Goal: Task Accomplishment & Management: Manage account settings

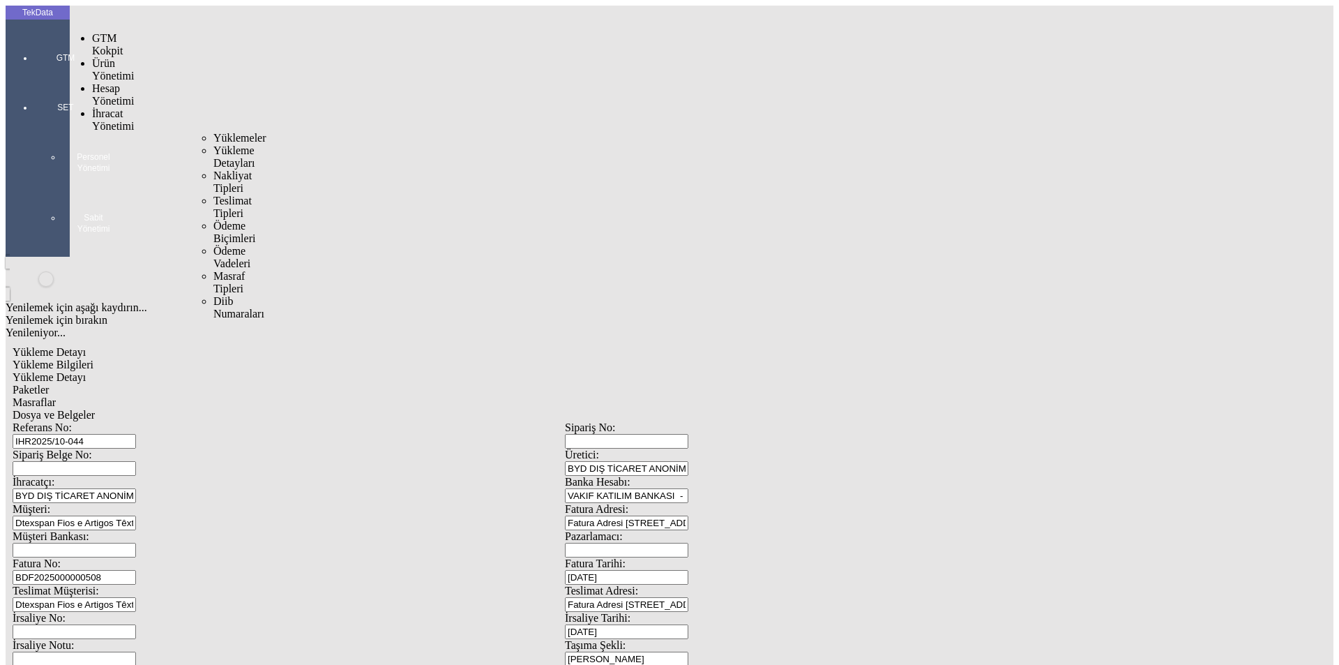
drag, startPoint x: 86, startPoint y: 79, endPoint x: 112, endPoint y: 82, distance: 26.0
click at [92, 107] on span "İhracat Yönetimi" at bounding box center [113, 119] width 42 height 24
click at [213, 132] on span "Yüklemeler" at bounding box center [239, 138] width 53 height 12
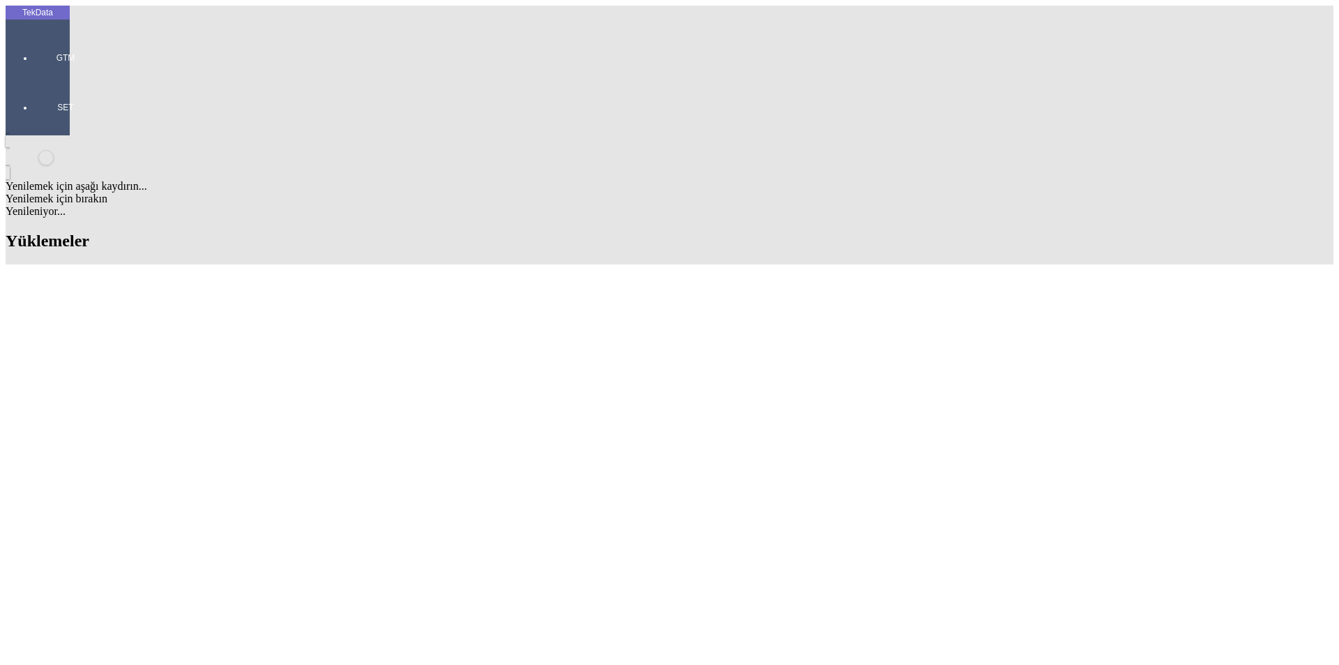
scroll to position [1186, 0]
drag, startPoint x: 144, startPoint y: 144, endPoint x: 75, endPoint y: 151, distance: 68.6
copy td "IHR2025/10-047"
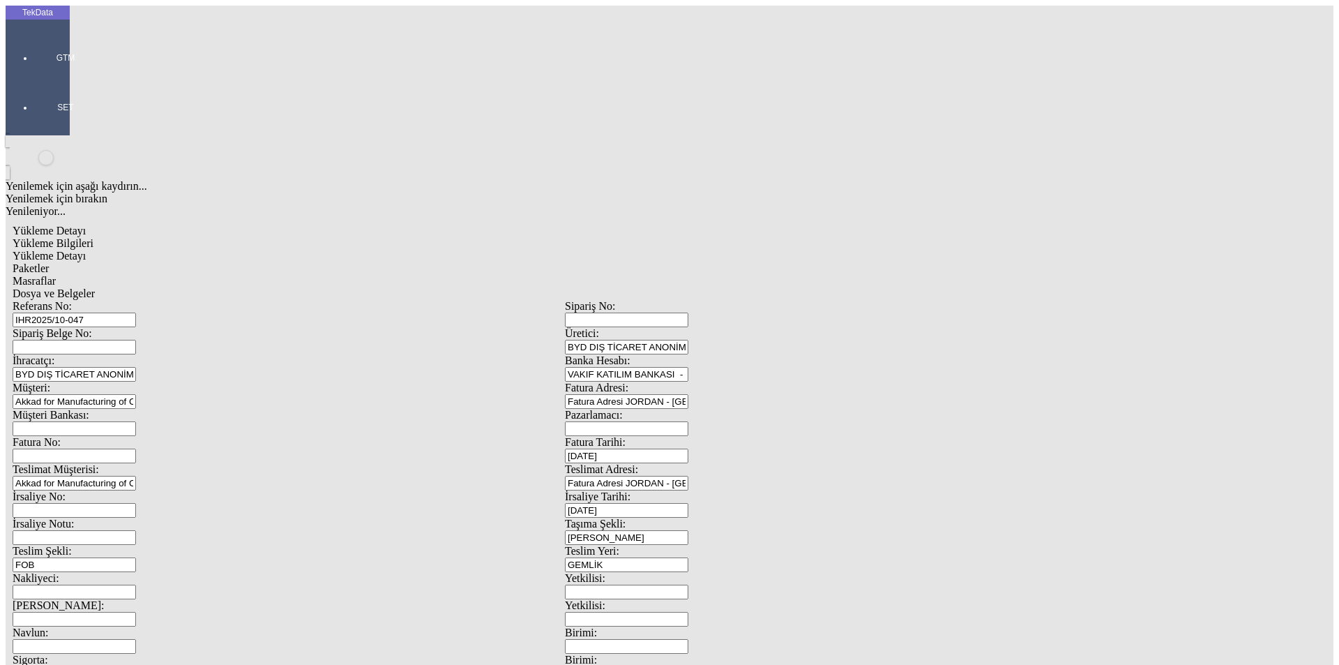
click at [86, 250] on span "Yükleme Detayı" at bounding box center [49, 256] width 73 height 12
drag, startPoint x: 115, startPoint y: 204, endPoint x: 35, endPoint y: 211, distance: 80.5
type input "27087"
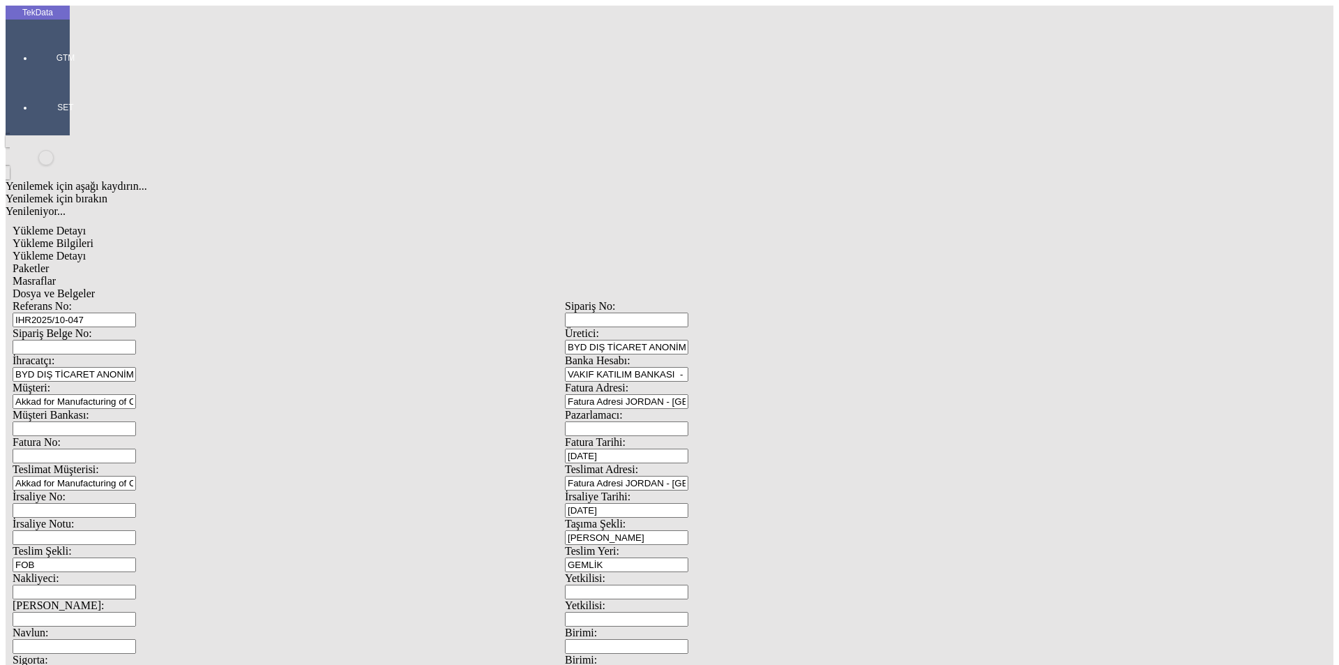
drag, startPoint x: 794, startPoint y: 258, endPoint x: 722, endPoint y: 266, distance: 73.0
type input "27087"
drag, startPoint x: 145, startPoint y: 282, endPoint x: 120, endPoint y: 289, distance: 25.9
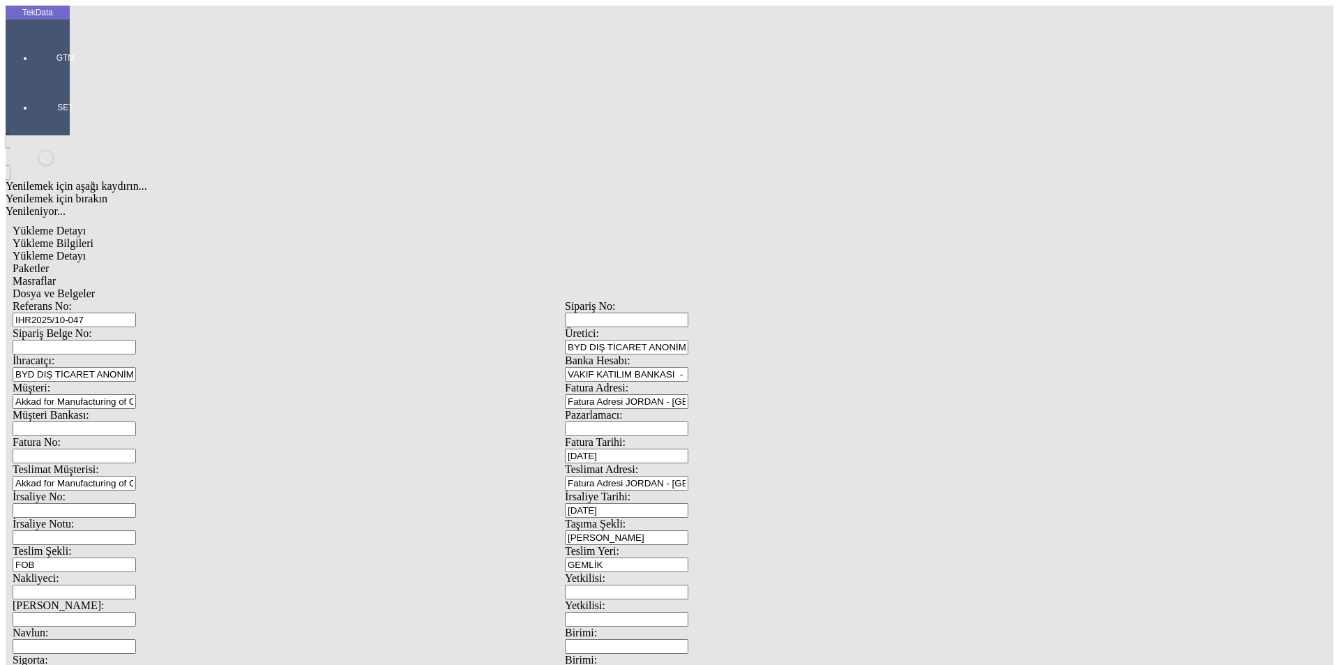
type input "27139"
click at [302, 262] on div "Paketler" at bounding box center [565, 268] width 1105 height 13
click at [56, 275] on span "Masraflar" at bounding box center [34, 281] width 43 height 12
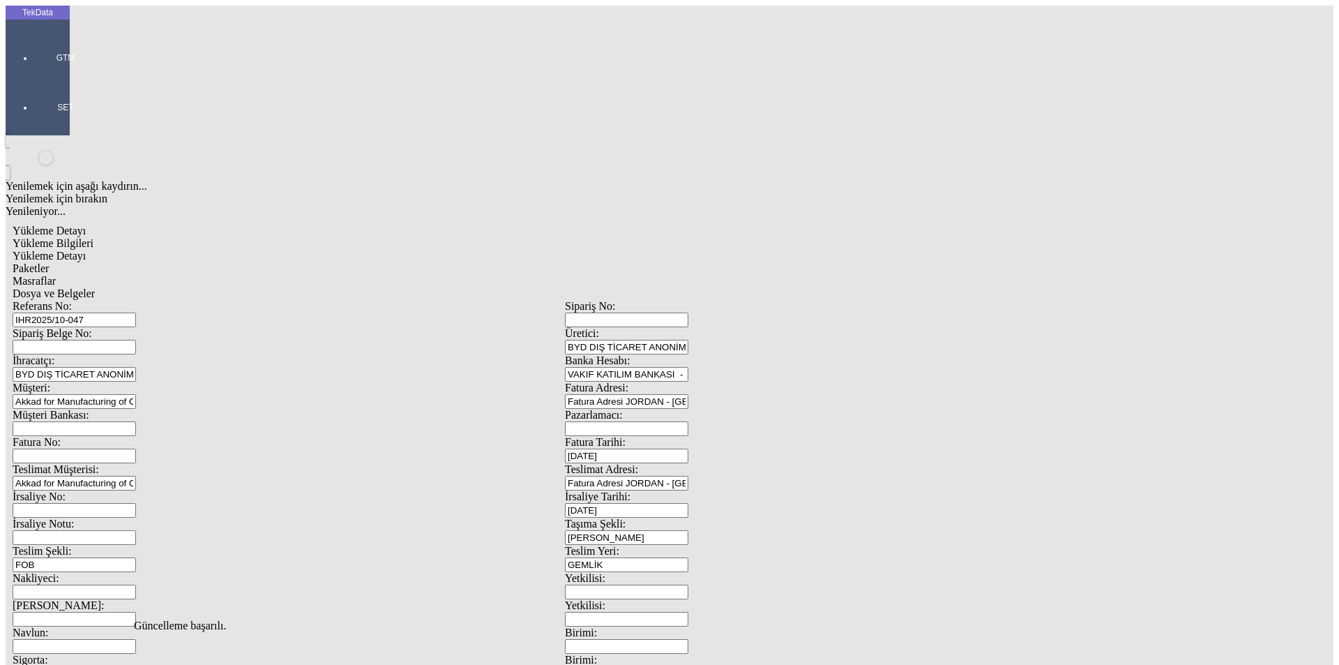
click at [95, 287] on span "Dosya ve Belgeler" at bounding box center [54, 293] width 82 height 12
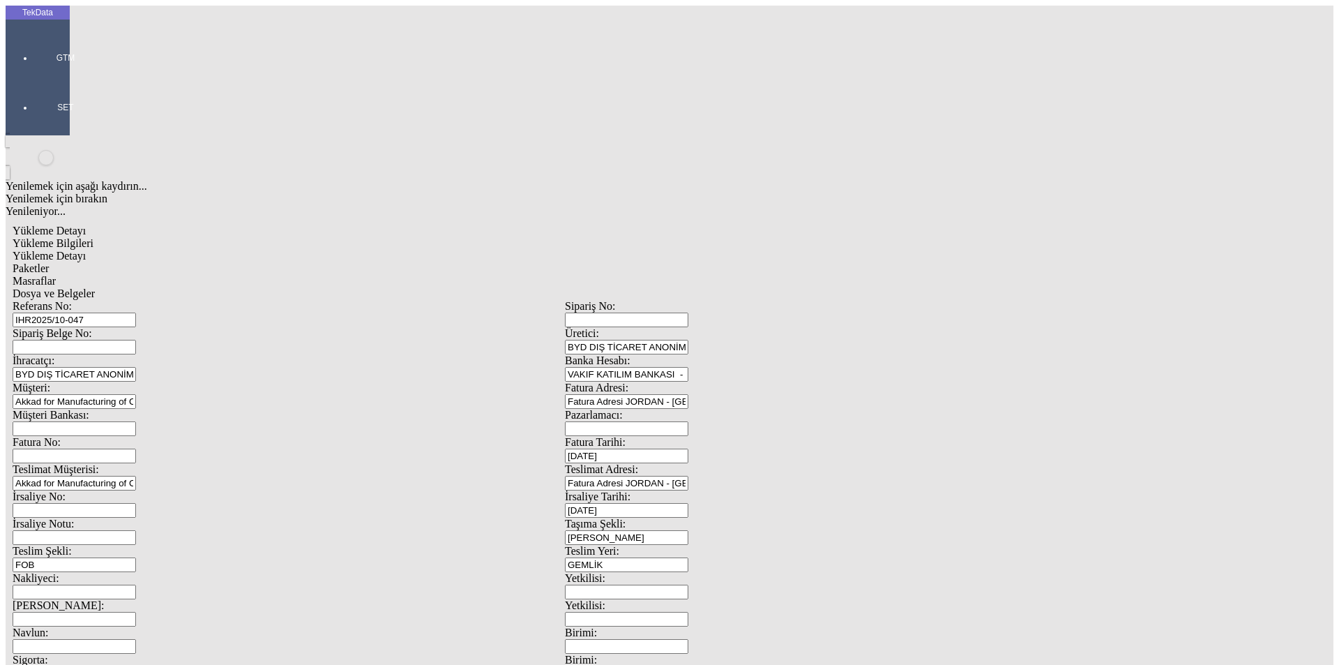
click at [95, 287] on span "Dosya ve Belgeler" at bounding box center [54, 293] width 82 height 12
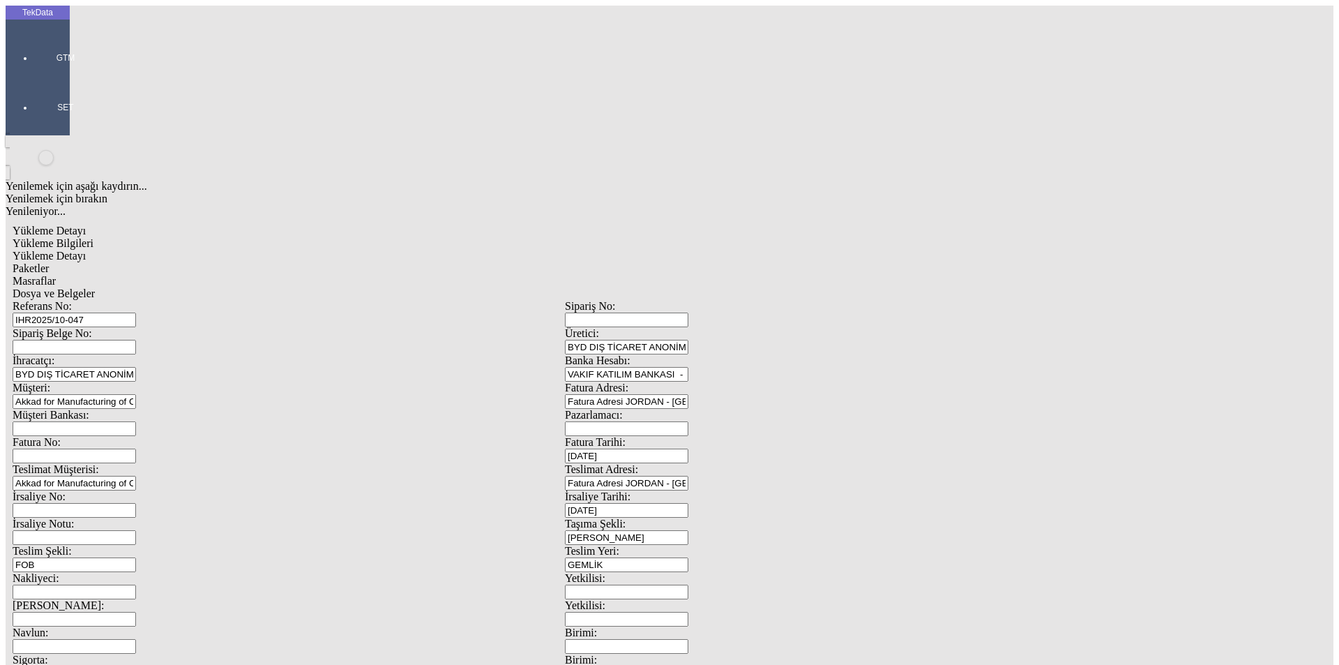
click at [93, 237] on span "Yükleme Bilgileri" at bounding box center [53, 243] width 81 height 12
click at [86, 250] on span "Yükleme Detayı" at bounding box center [49, 256] width 73 height 12
drag, startPoint x: 231, startPoint y: 202, endPoint x: 92, endPoint y: 202, distance: 138.8
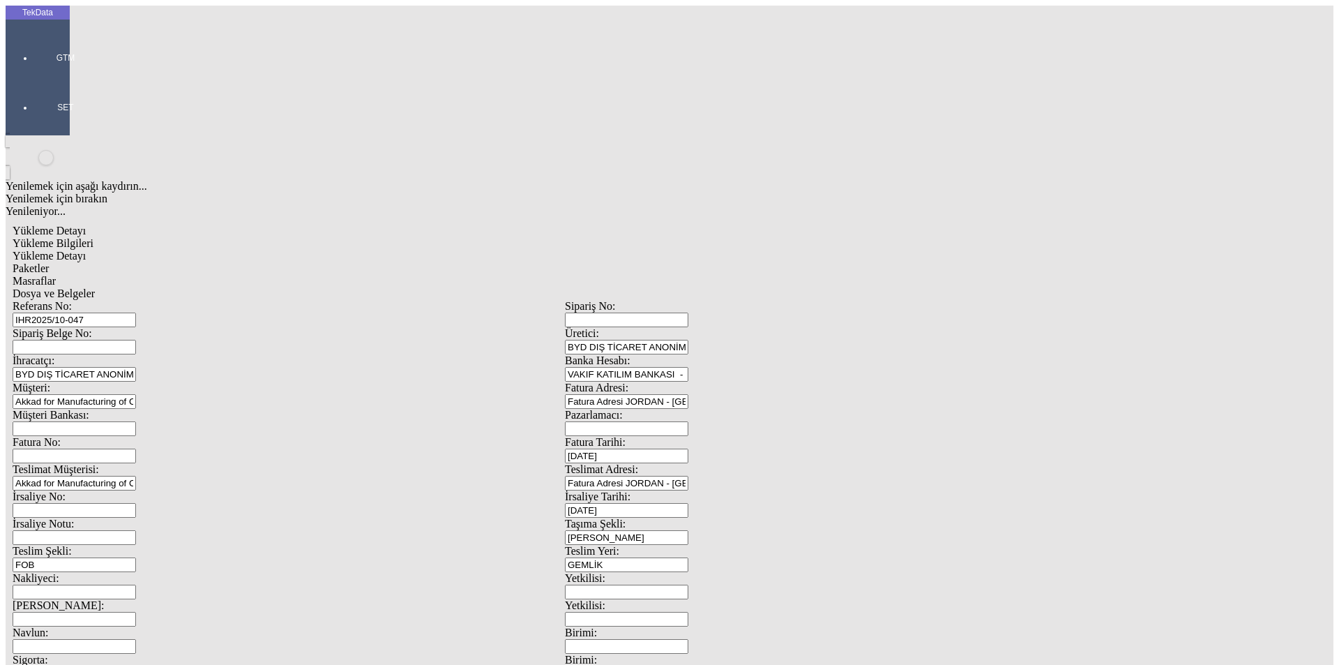
type input "27508"
drag, startPoint x: 791, startPoint y: 259, endPoint x: 700, endPoint y: 259, distance: 91.4
type input "27508"
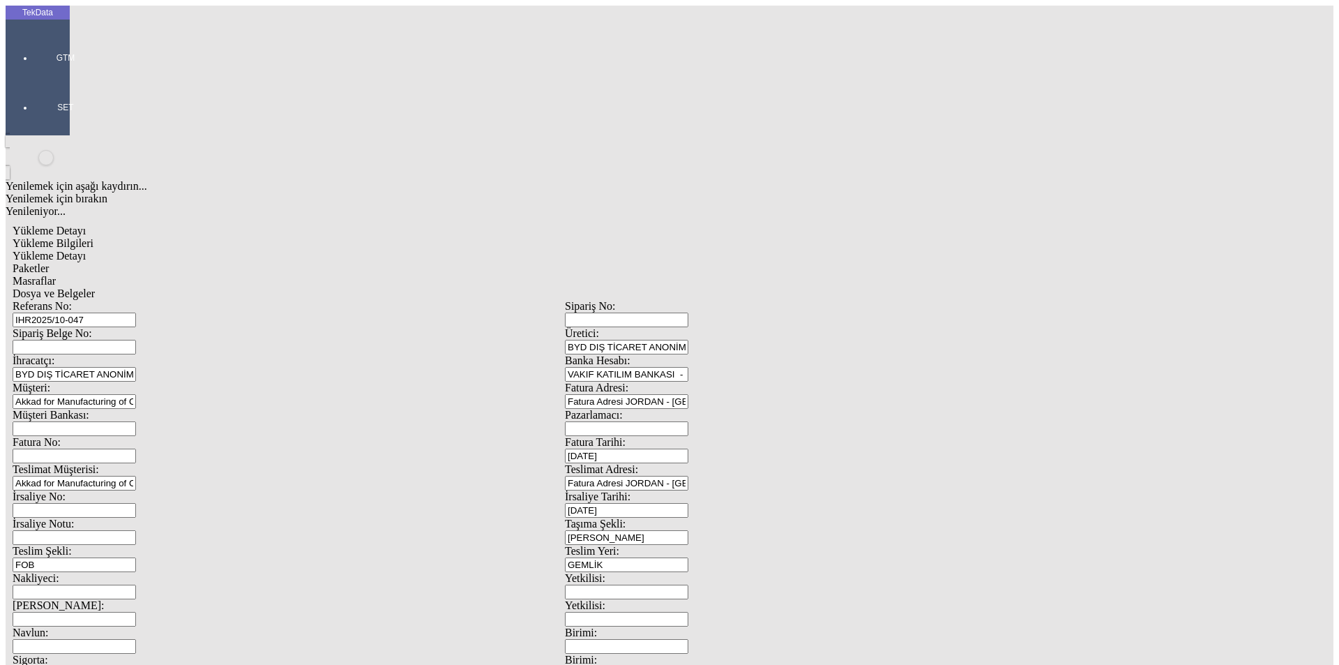
drag, startPoint x: 229, startPoint y: 289, endPoint x: 96, endPoint y: 290, distance: 133.2
type input "27508"
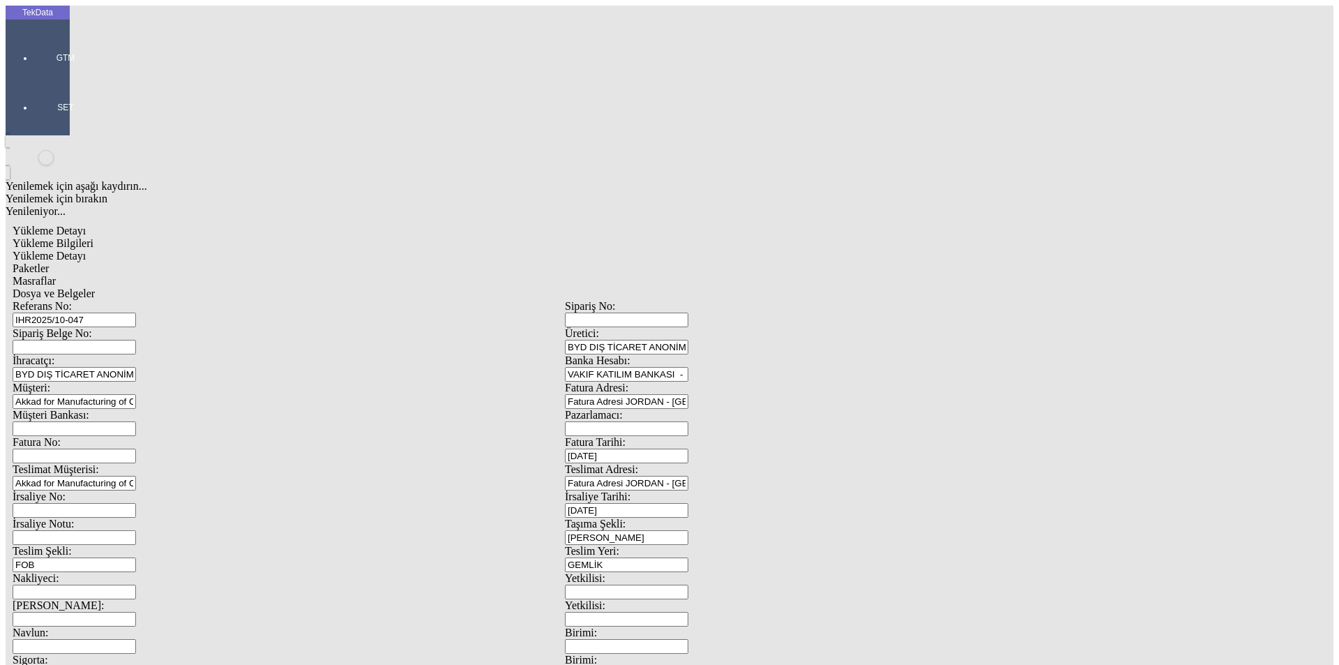
click at [95, 287] on span "Dosya ve Belgeler" at bounding box center [54, 293] width 82 height 12
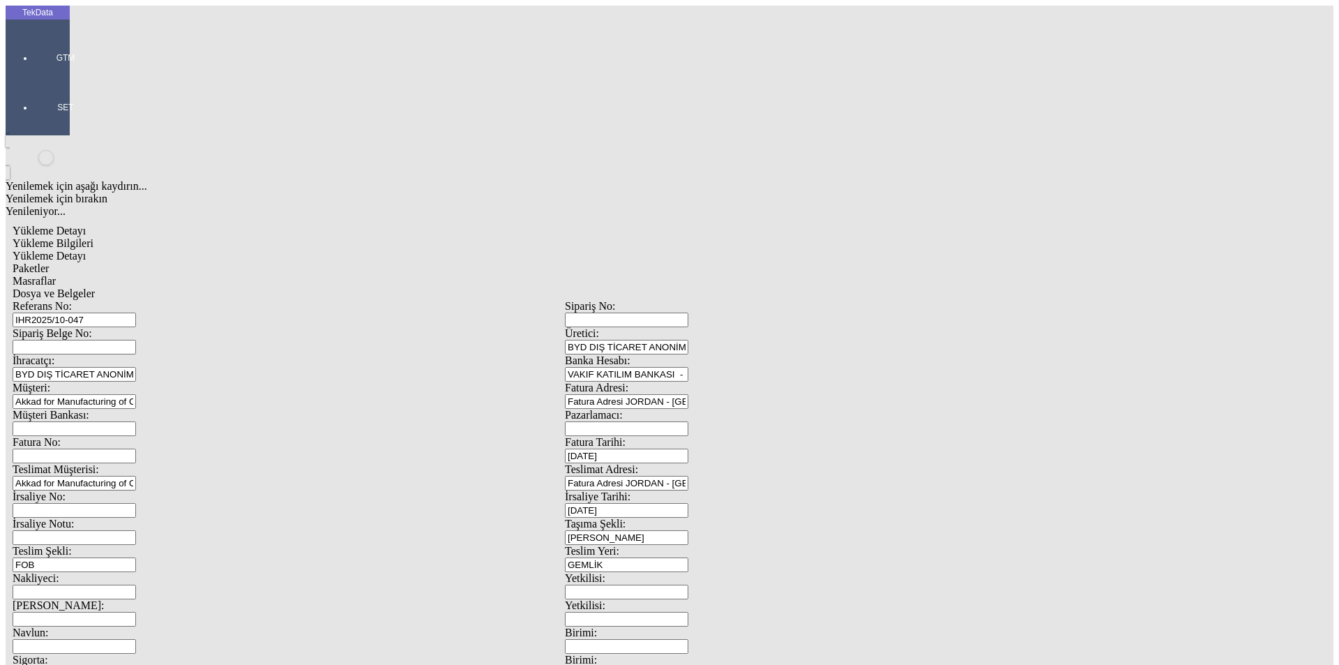
click at [95, 287] on span "Dosya ve Belgeler" at bounding box center [54, 293] width 82 height 12
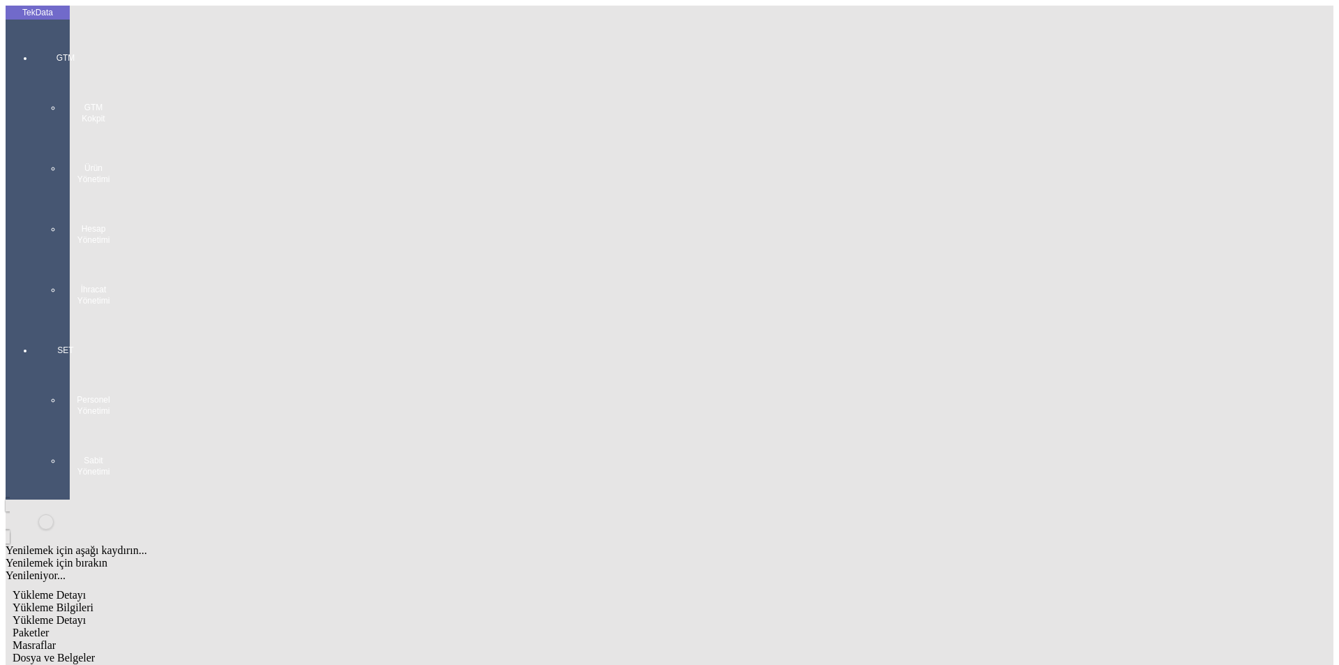
click at [33, 46] on div "GTM GTM Kokpit Ürün Yönetimi Hesap Yönetimi İhracat Yönetimi" at bounding box center [65, 174] width 64 height 292
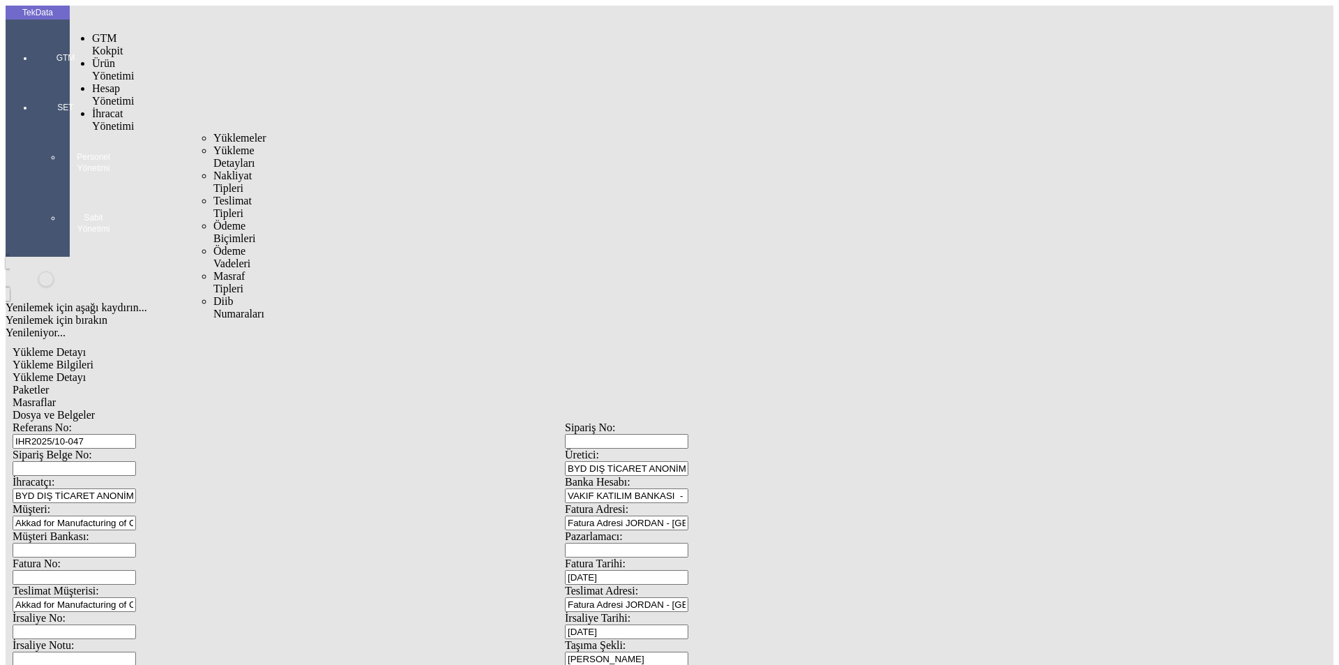
click at [100, 107] on div "İhracat Yönetimi" at bounding box center [110, 119] width 36 height 25
click at [213, 132] on span "Yüklemeler" at bounding box center [239, 138] width 53 height 12
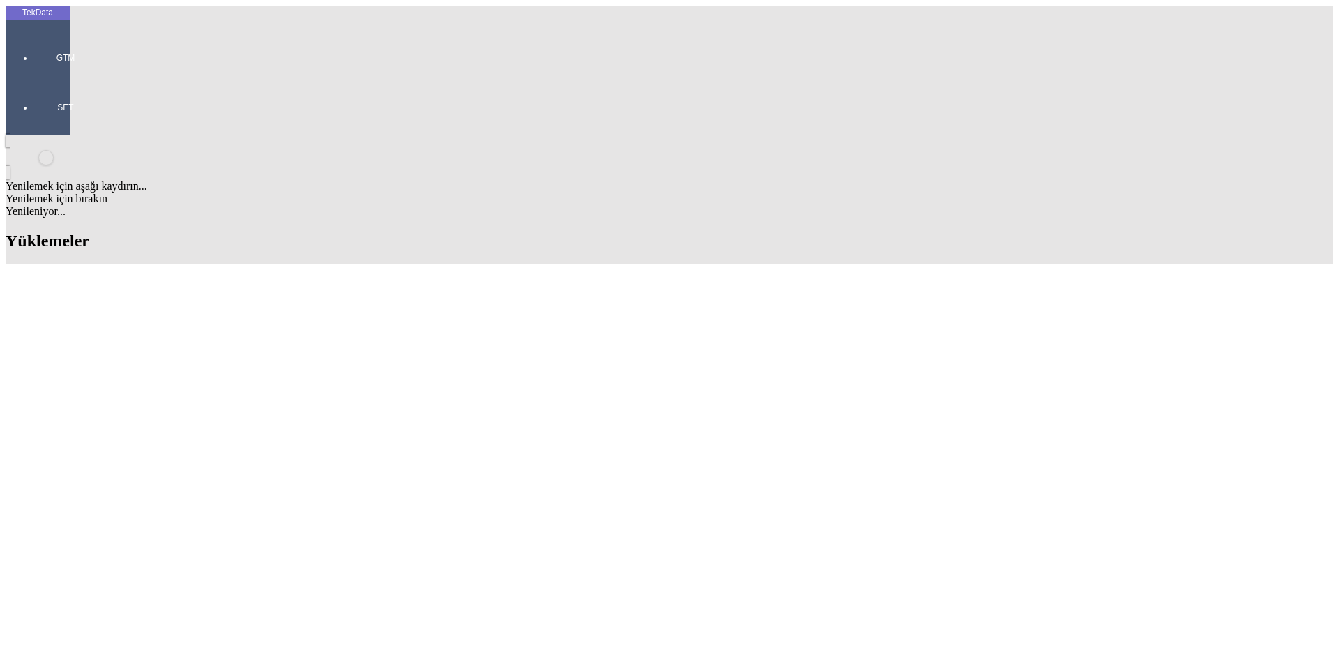
scroll to position [1046, 0]
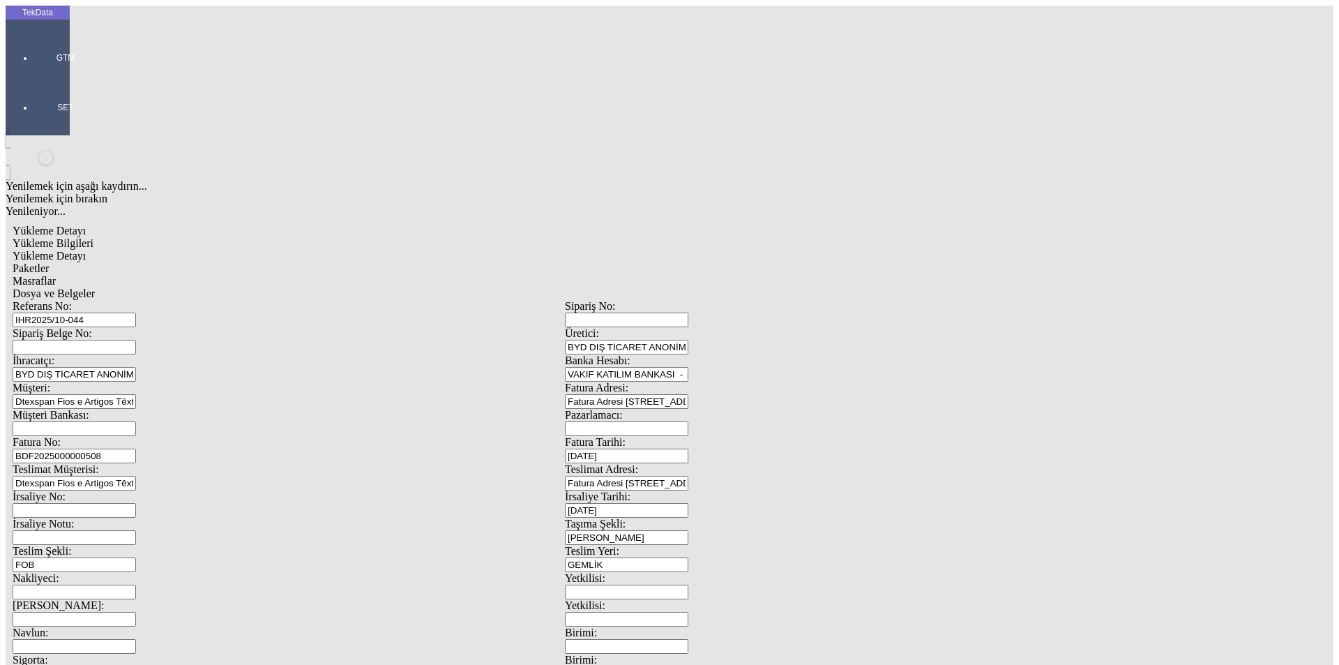
click at [86, 250] on span "Yükleme Detayı" at bounding box center [49, 256] width 73 height 12
click at [93, 237] on span "Yükleme Bilgileri" at bounding box center [53, 243] width 81 height 12
drag, startPoint x: 833, startPoint y: 538, endPoint x: 726, endPoint y: 539, distance: 107.4
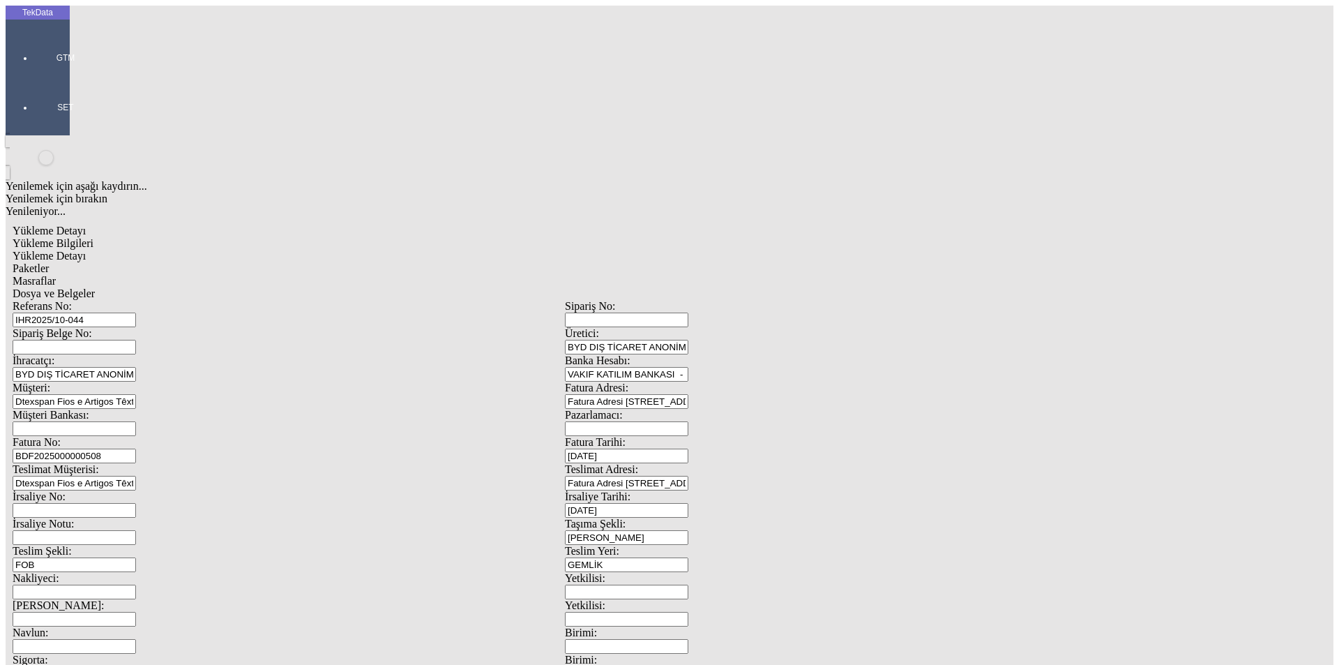
type input "15759.39"
click at [86, 250] on span "Yükleme Detayı" at bounding box center [49, 256] width 73 height 12
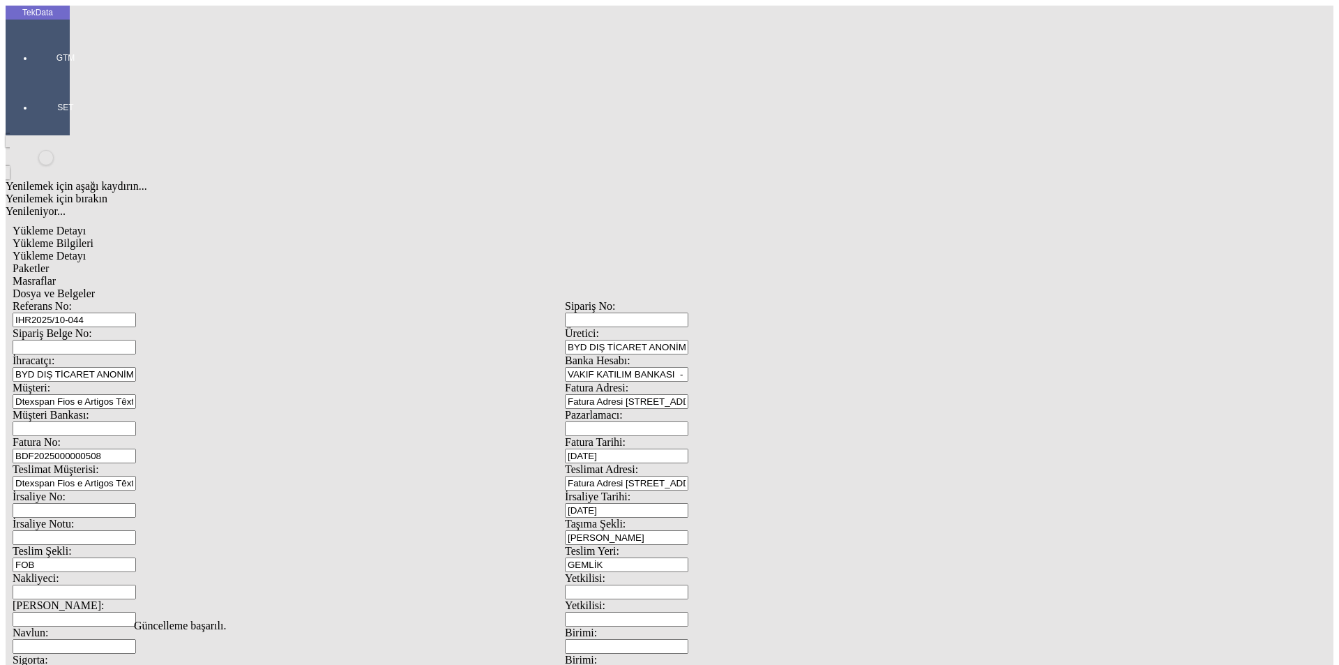
drag, startPoint x: 200, startPoint y: 285, endPoint x: 35, endPoint y: 294, distance: 165.5
type input "15759.39"
drag, startPoint x: 771, startPoint y: 388, endPoint x: 560, endPoint y: 296, distance: 230.5
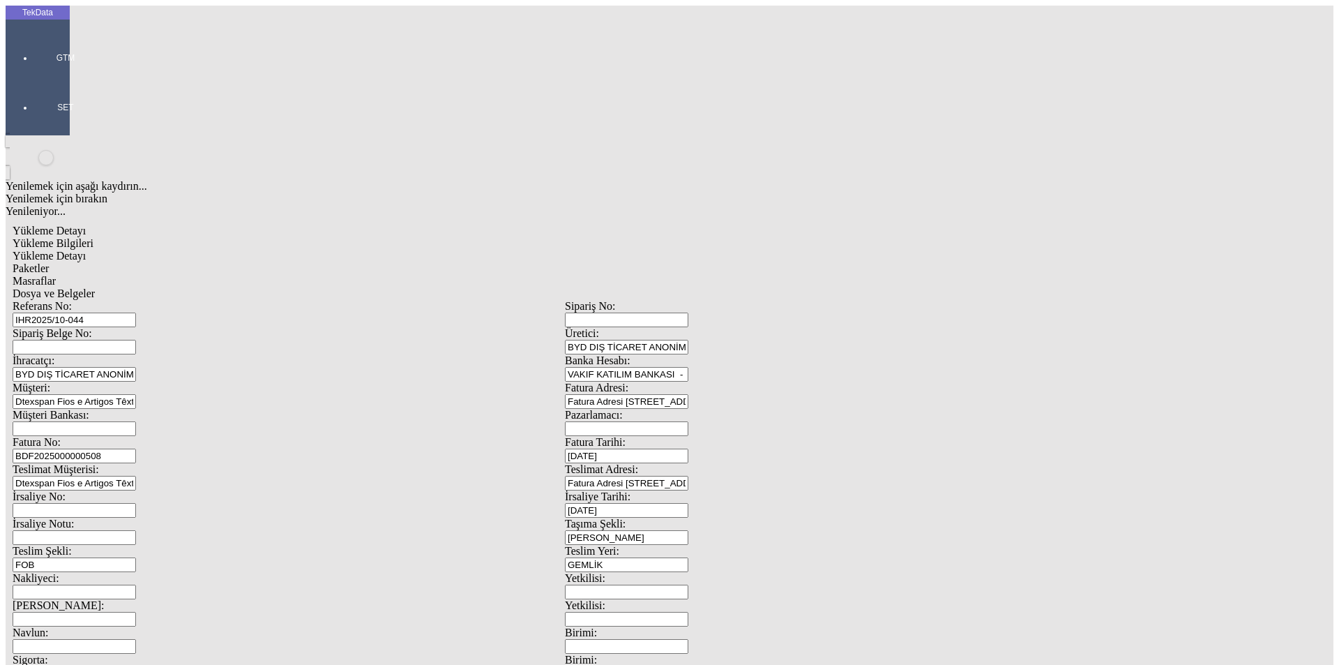
click at [49, 262] on span "Paketler" at bounding box center [31, 268] width 36 height 12
click at [399, 275] on div "Masraflar" at bounding box center [565, 281] width 1105 height 13
click at [465, 275] on div "Masraflar" at bounding box center [565, 281] width 1105 height 13
click at [478, 287] on div "Dosya ve Belgeler" at bounding box center [565, 293] width 1105 height 13
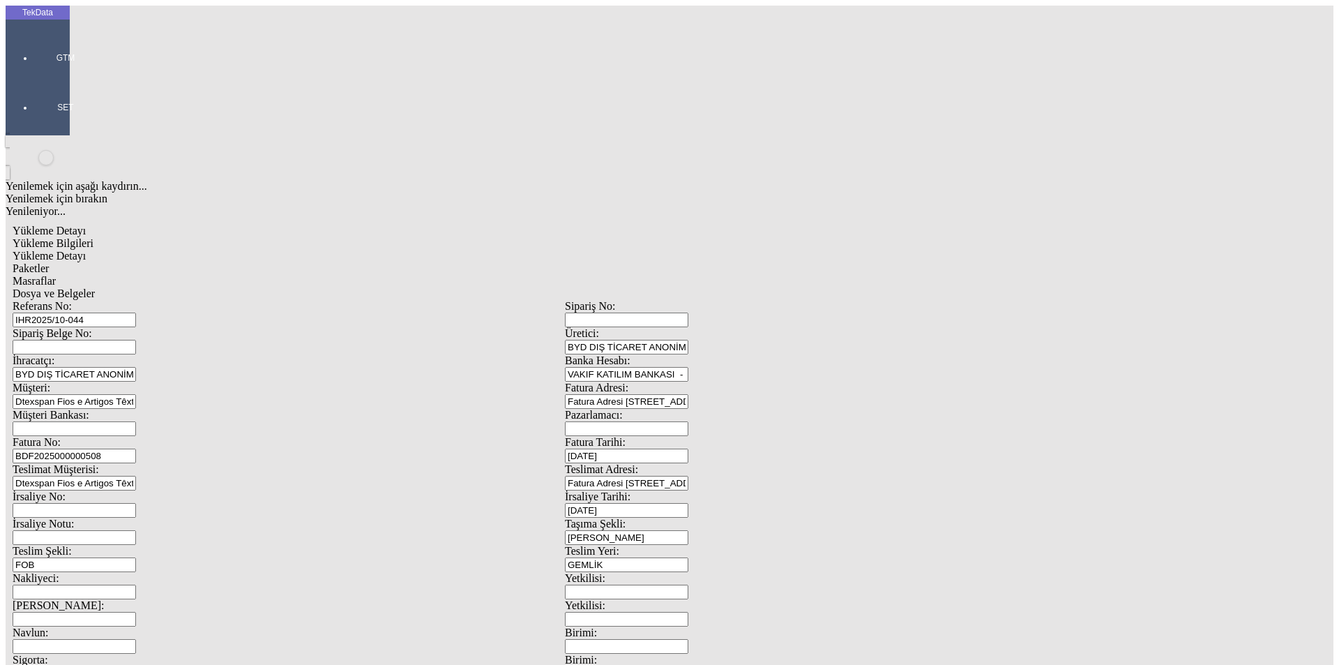
click at [95, 287] on span "Dosya ve Belgeler" at bounding box center [54, 293] width 82 height 12
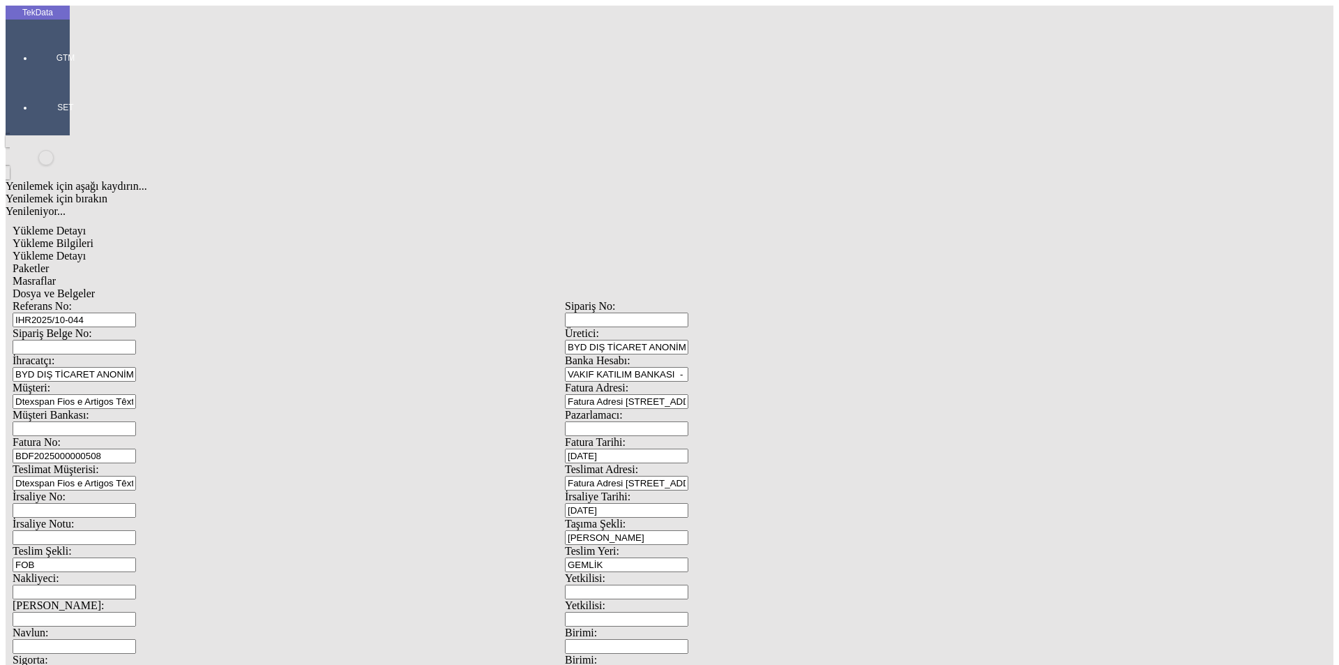
click at [93, 237] on span "Yükleme Bilgileri" at bounding box center [53, 243] width 81 height 12
drag, startPoint x: 308, startPoint y: 104, endPoint x: 27, endPoint y: 102, distance: 281.1
click at [95, 287] on span "Dosya ve Belgeler" at bounding box center [54, 293] width 82 height 12
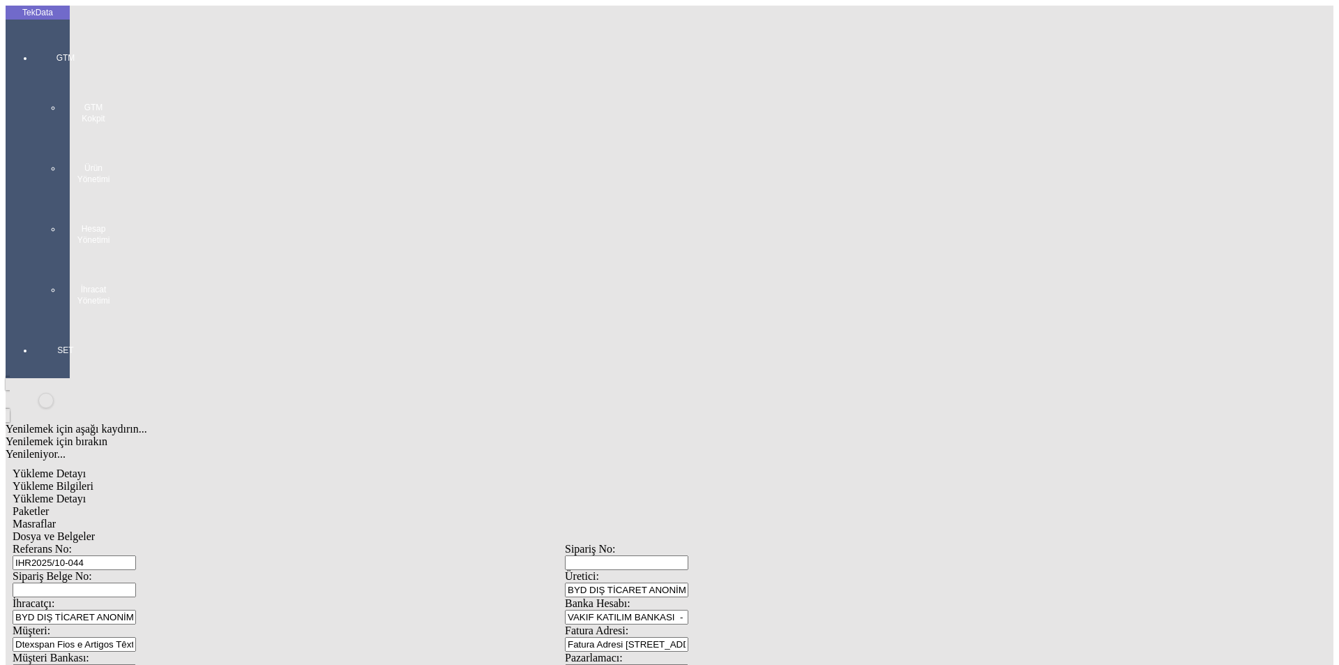
click at [119, 480] on div "Yükleme Bilgileri" at bounding box center [565, 486] width 1105 height 13
click at [218, 399] on div "CIF" at bounding box center [436, 405] width 500 height 13
type input "CIF"
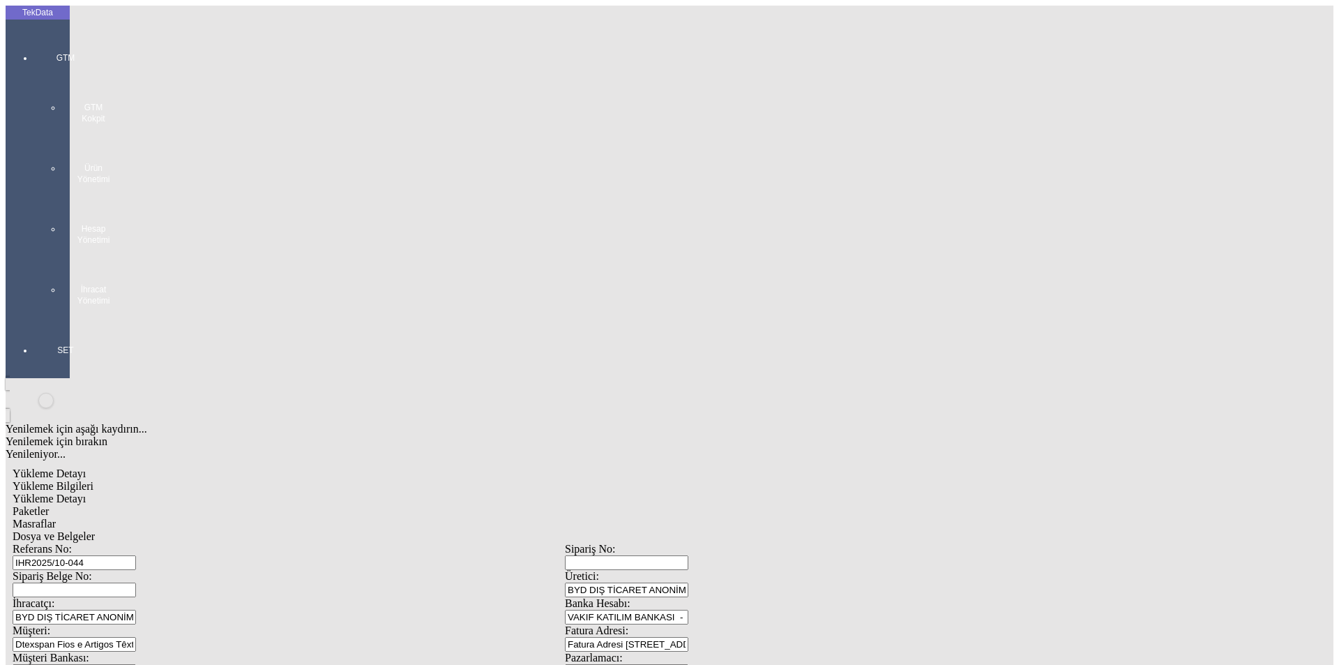
type input "1450"
click at [804, 491] on div "Avro" at bounding box center [1043, 497] width 534 height 13
type input "Avro"
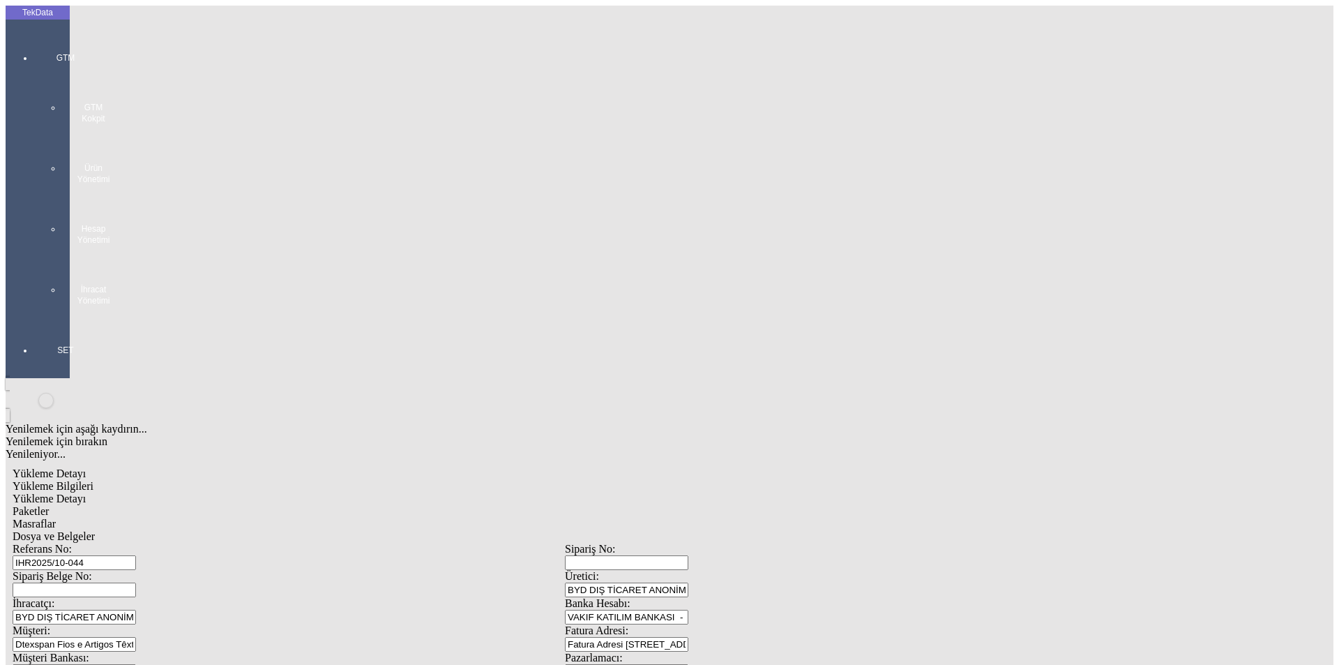
type input "50"
drag, startPoint x: 780, startPoint y: 442, endPoint x: 788, endPoint y: 446, distance: 8.4
click at [796, 518] on div "Avro" at bounding box center [1043, 524] width 534 height 13
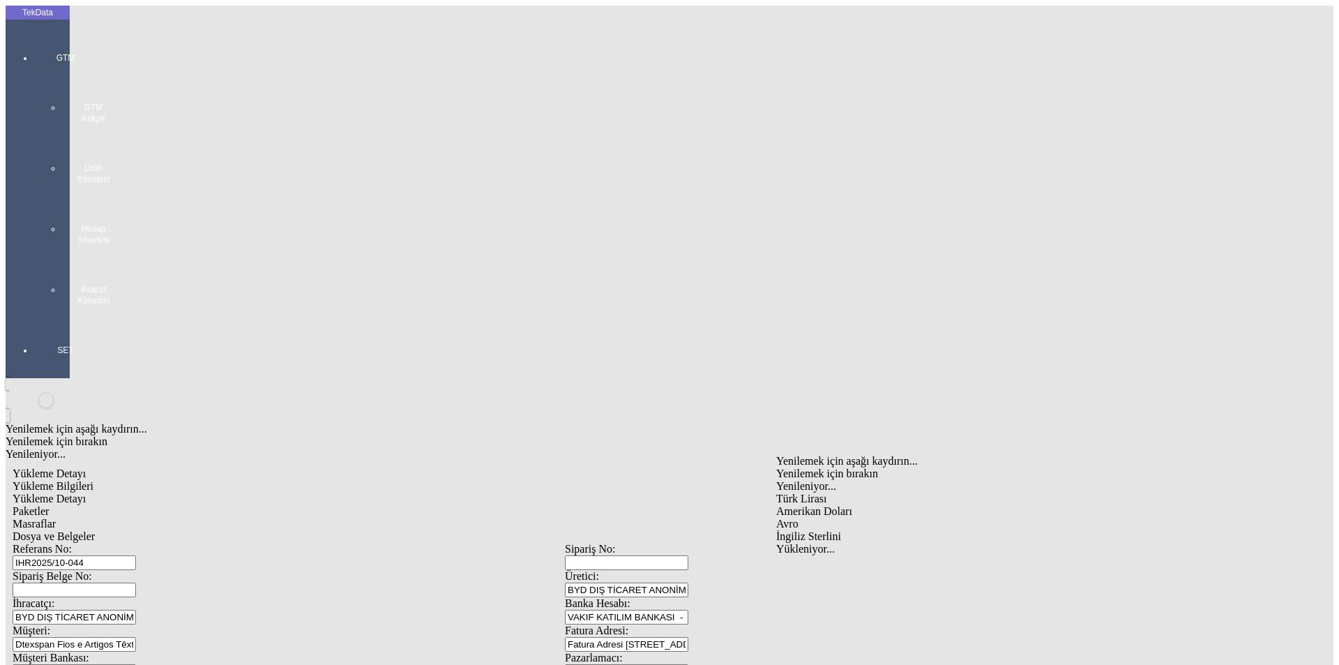
type input "Avro"
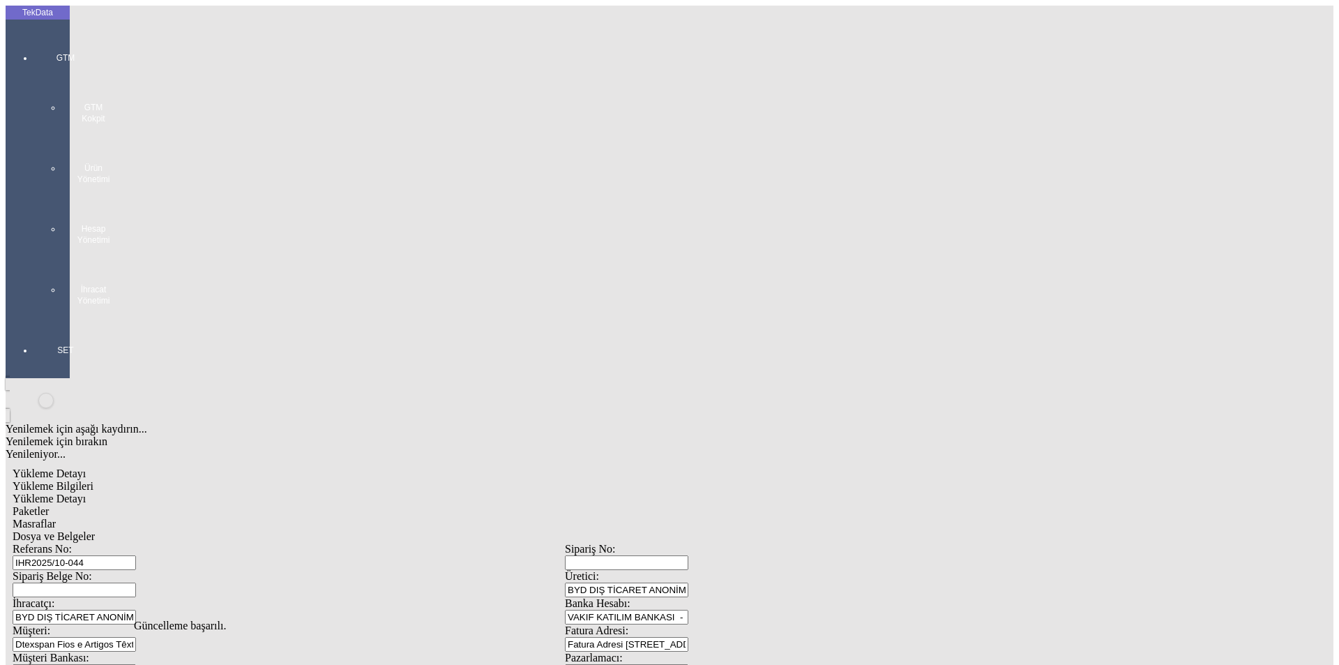
scroll to position [0, 0]
click at [95, 530] on span "Dosya ve Belgeler" at bounding box center [54, 536] width 82 height 12
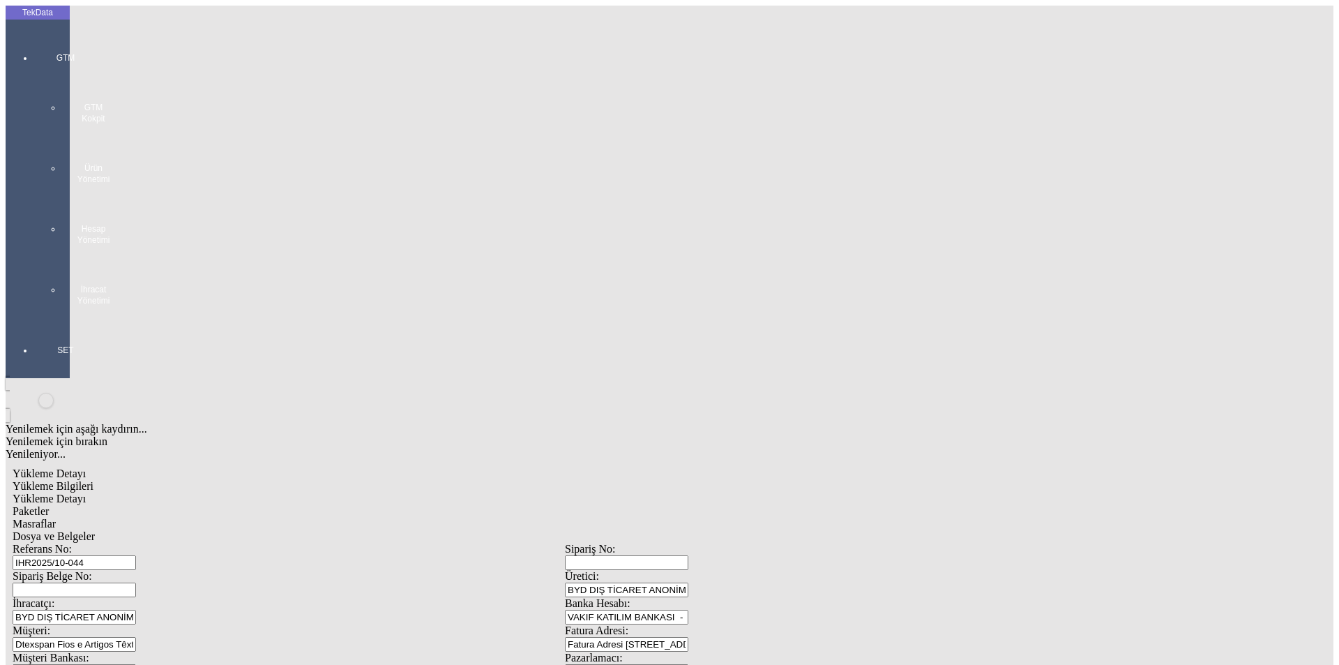
drag, startPoint x: 102, startPoint y: 96, endPoint x: 110, endPoint y: 96, distance: 8.4
click at [95, 530] on span "Dosya ve Belgeler" at bounding box center [54, 536] width 82 height 12
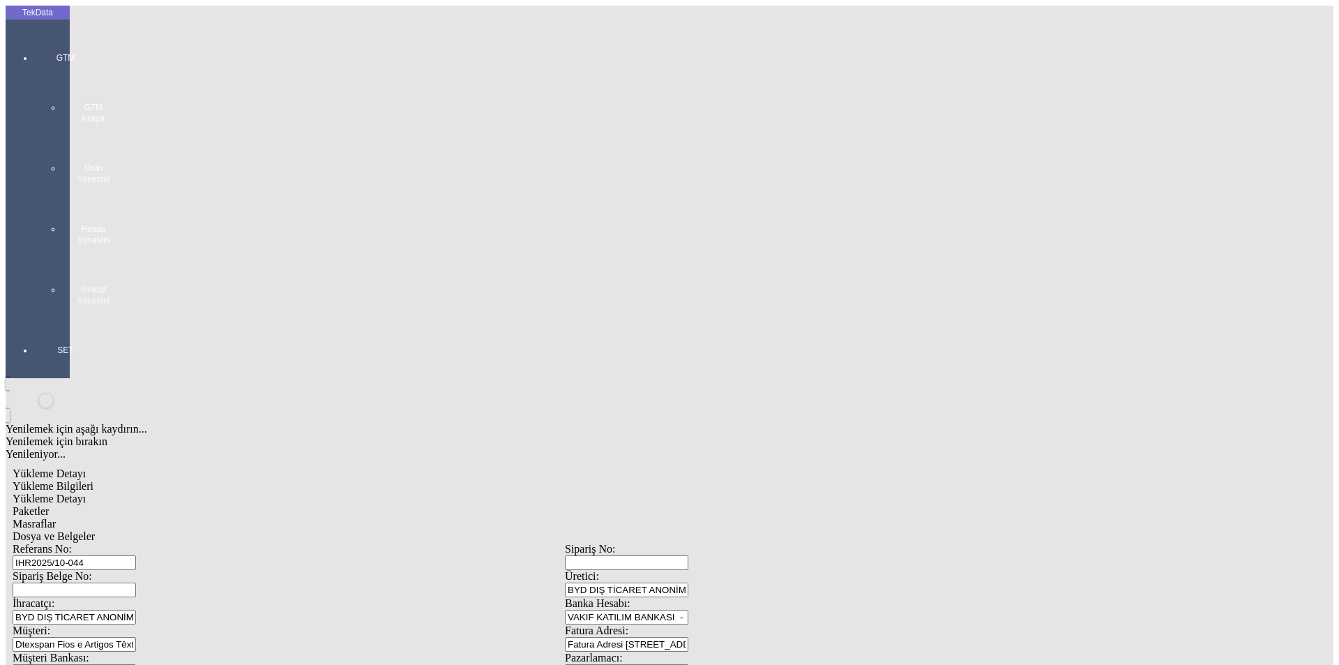
click at [93, 480] on span "Yükleme Bilgileri" at bounding box center [53, 486] width 81 height 12
drag, startPoint x: 165, startPoint y: 437, endPoint x: 157, endPoint y: 428, distance: 11.9
type input "33.16"
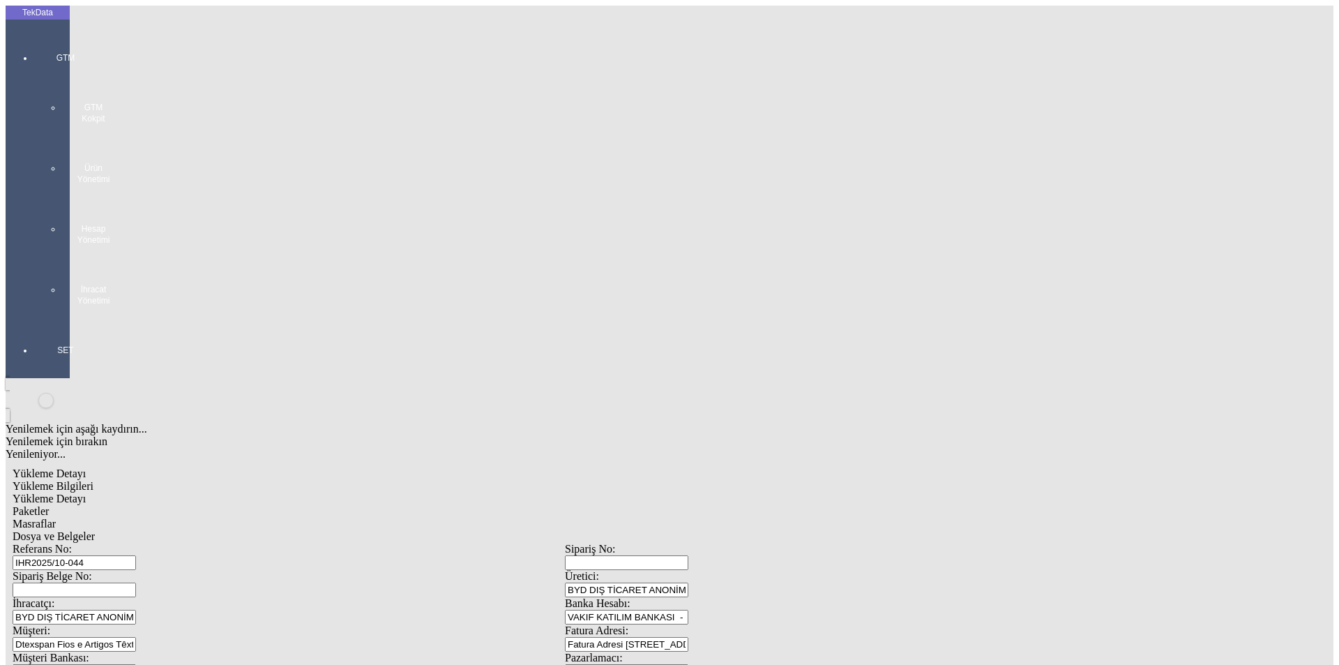
scroll to position [120, 0]
click at [95, 530] on span "Dosya ve Belgeler" at bounding box center [54, 536] width 82 height 12
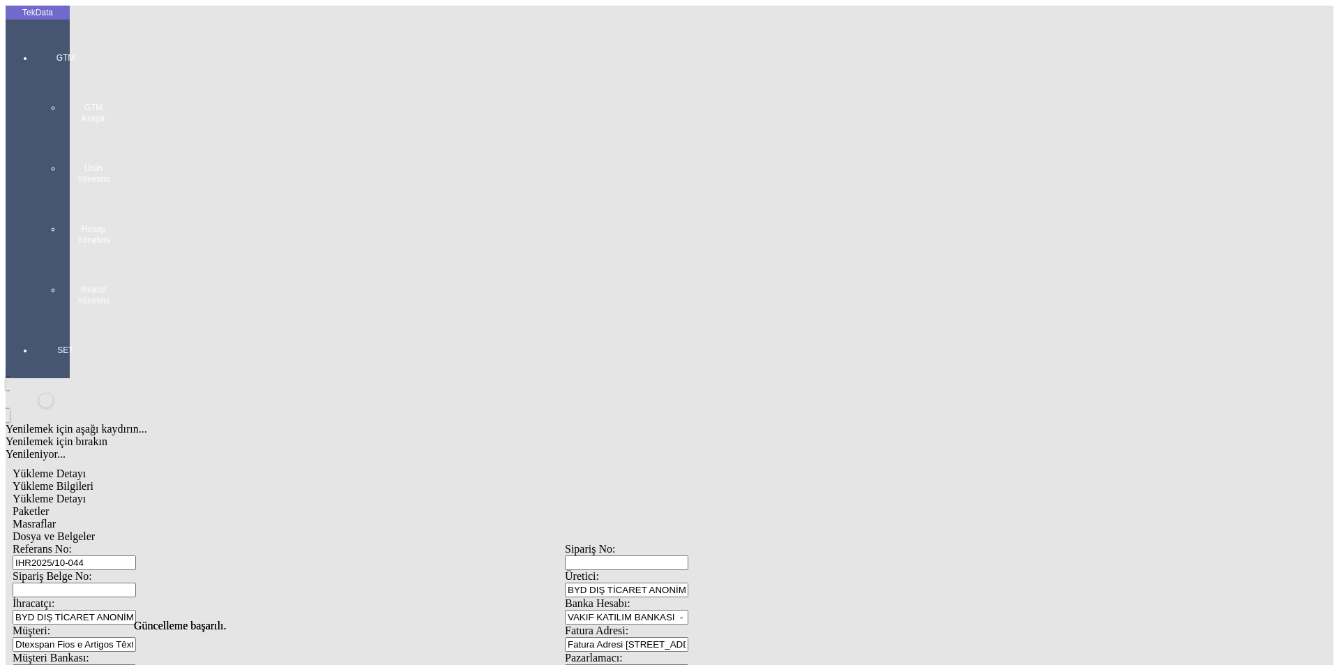
click at [95, 530] on span "Dosya ve Belgeler" at bounding box center [54, 536] width 82 height 12
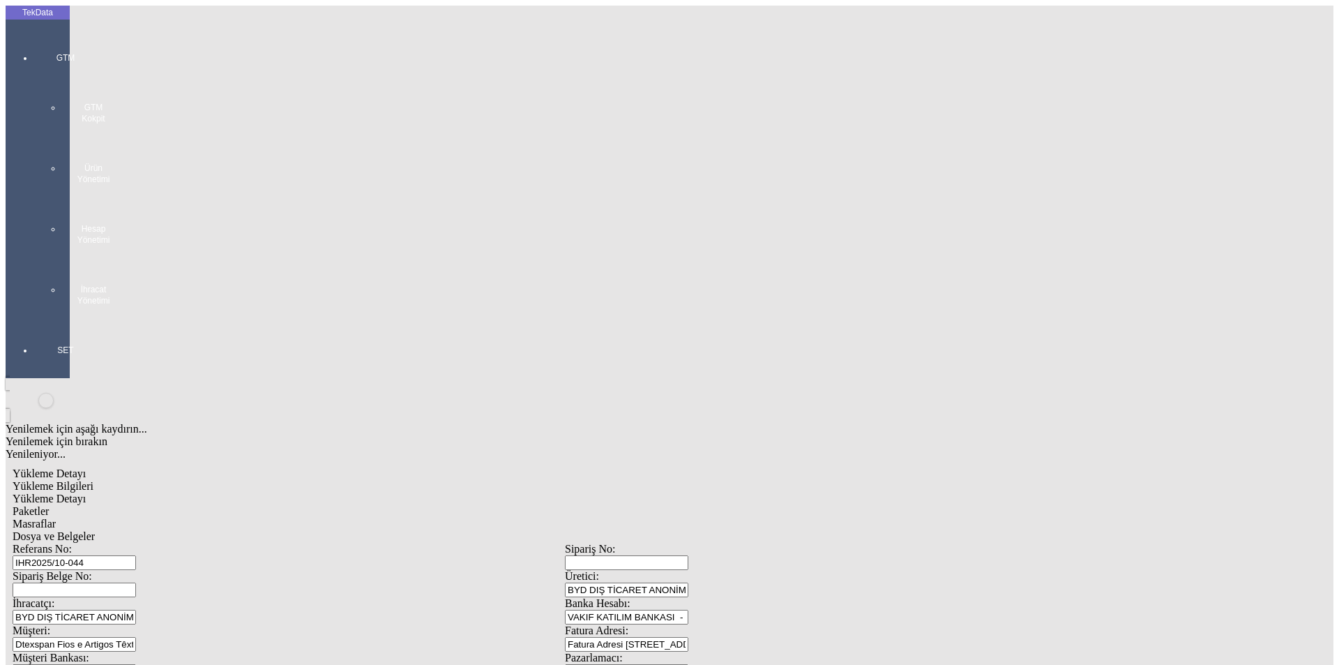
drag, startPoint x: 113, startPoint y: 75, endPoint x: 120, endPoint y: 75, distance: 7.0
click at [93, 480] on span "Yükleme Bilgileri" at bounding box center [53, 486] width 81 height 12
